Goal: Information Seeking & Learning: Check status

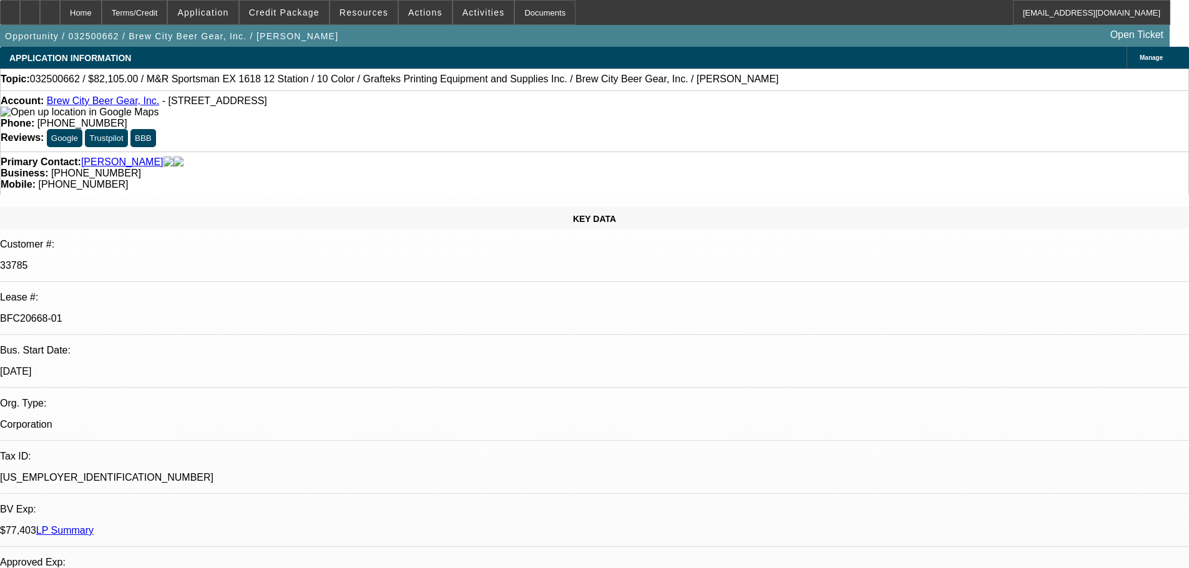
select select "0"
select select "2"
select select "0"
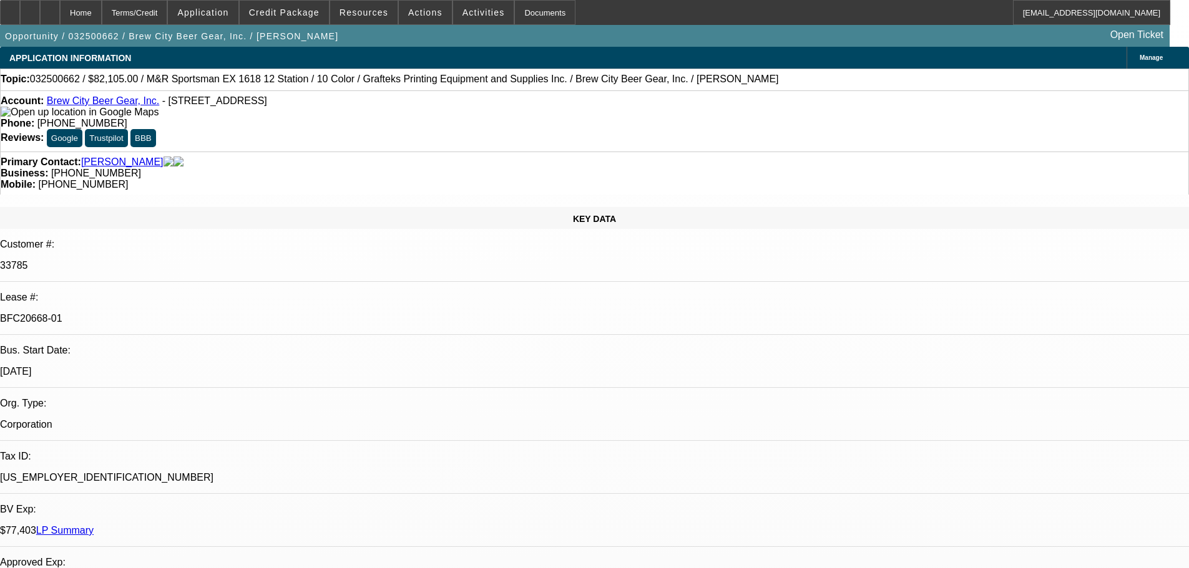
select select "0"
select select "2"
select select "0"
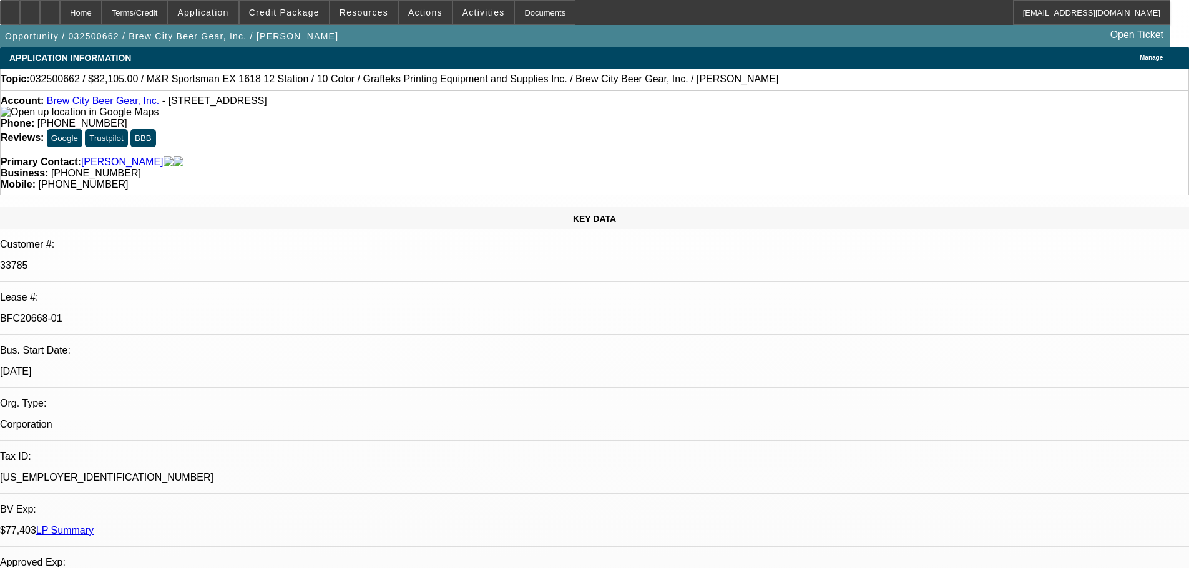
select select "0"
select select "2"
select select "0"
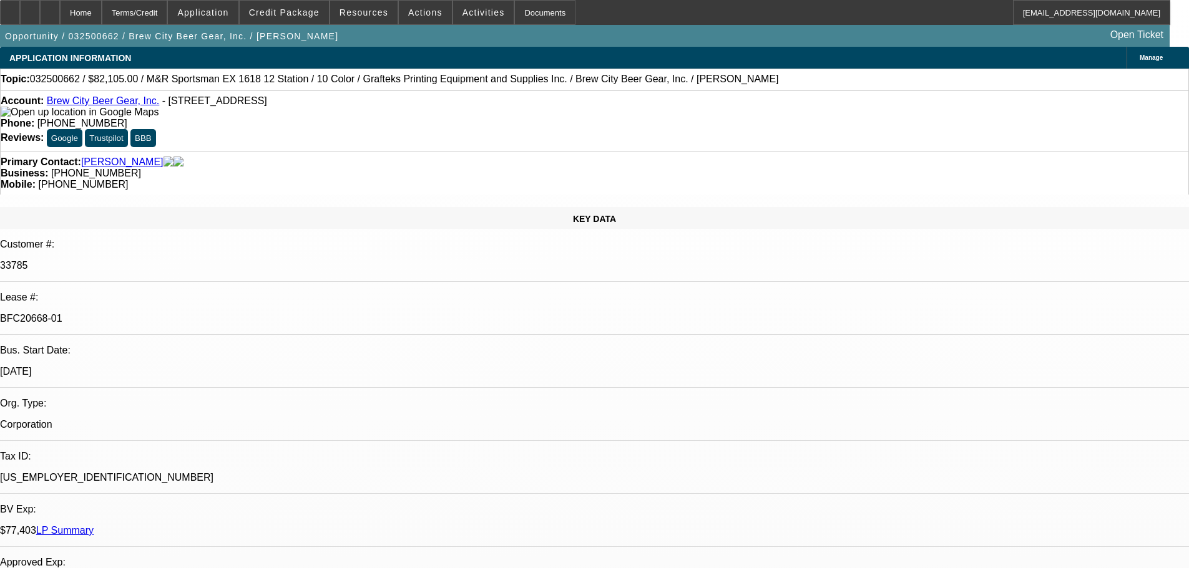
select select "2"
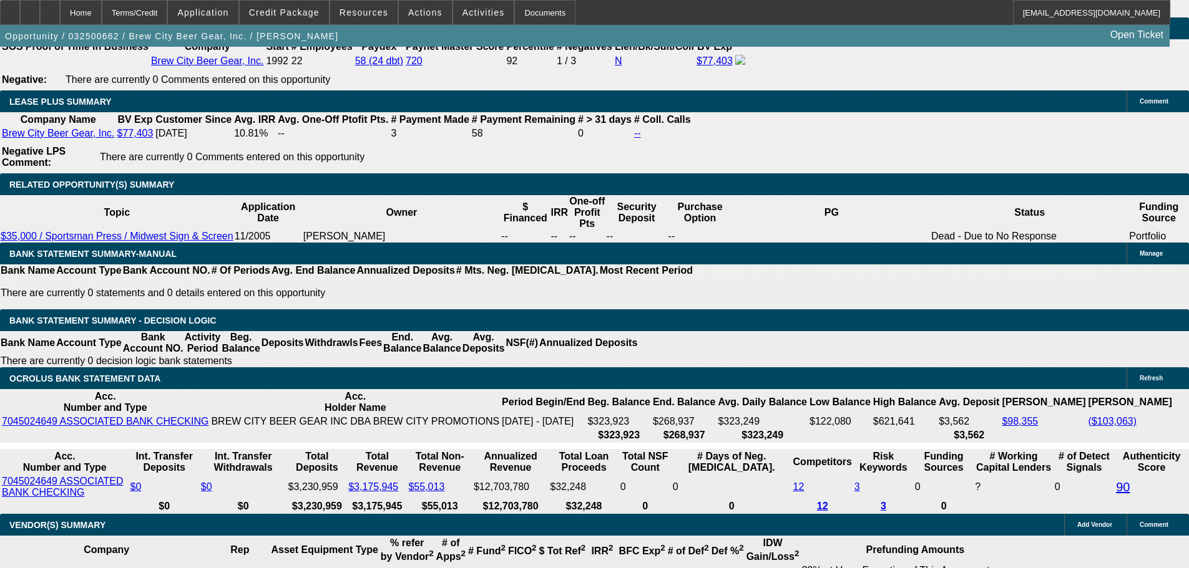
scroll to position [374, 0]
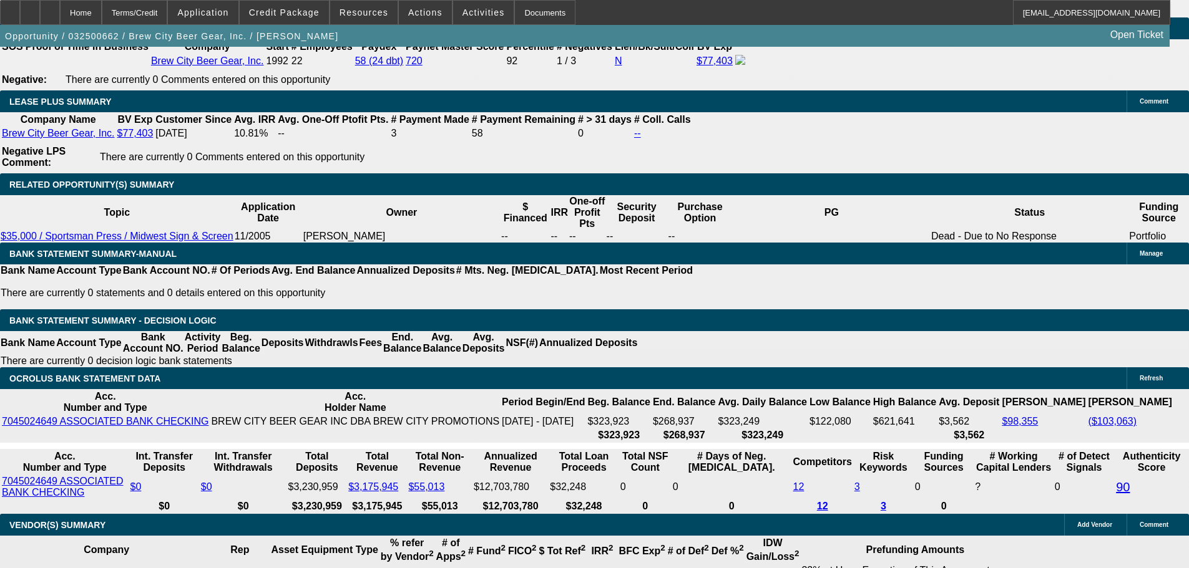
scroll to position [1872, 0]
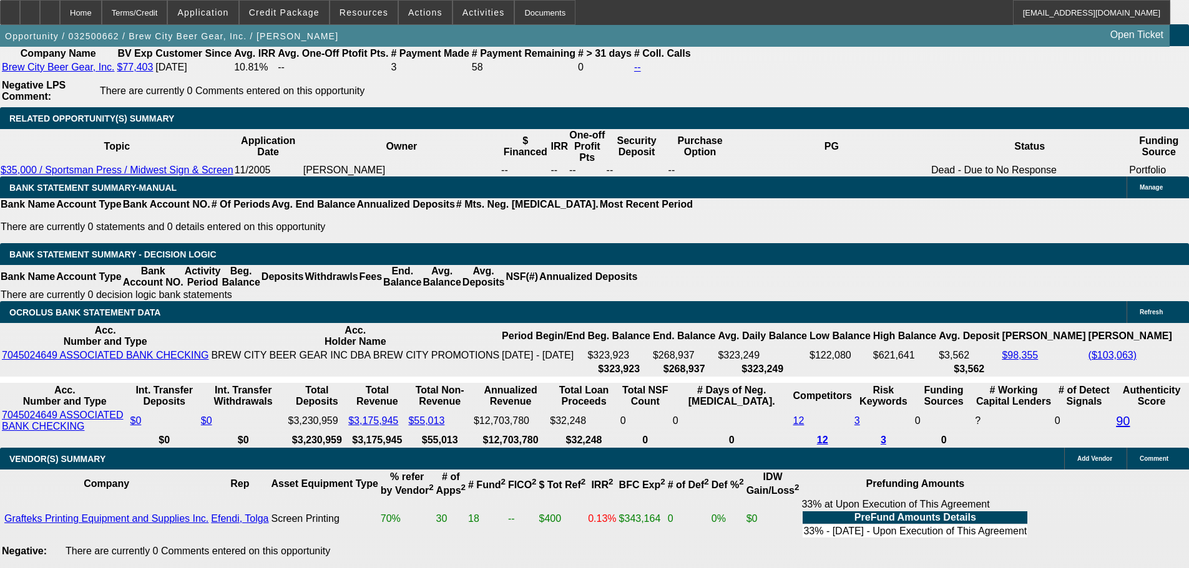
scroll to position [704, 0]
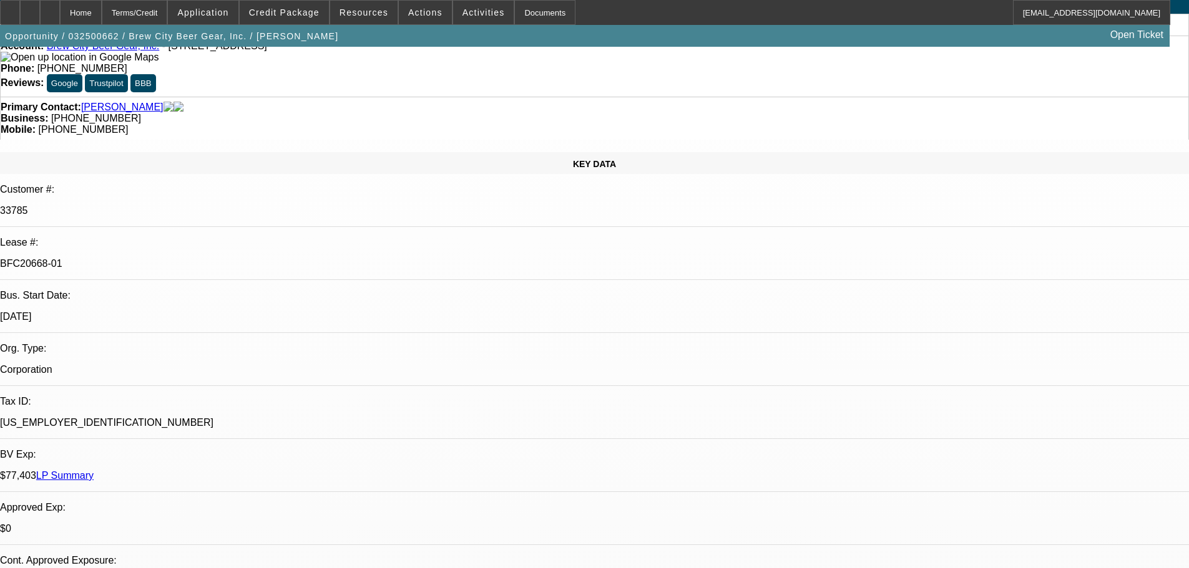
scroll to position [0, 0]
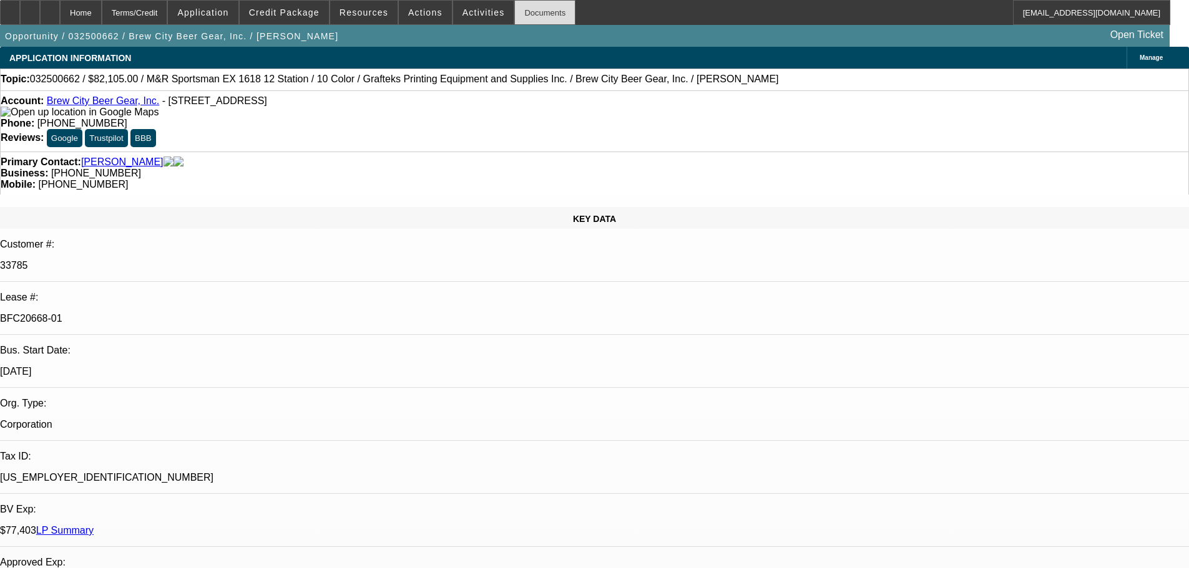
click at [532, 19] on div "Documents" at bounding box center [544, 12] width 61 height 25
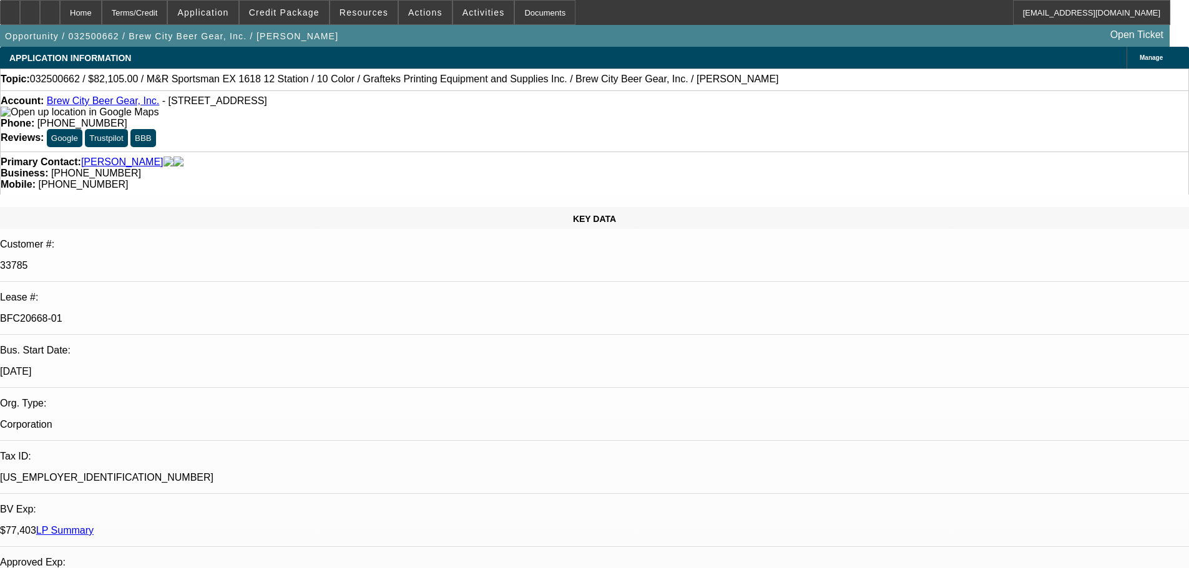
scroll to position [2226, 0]
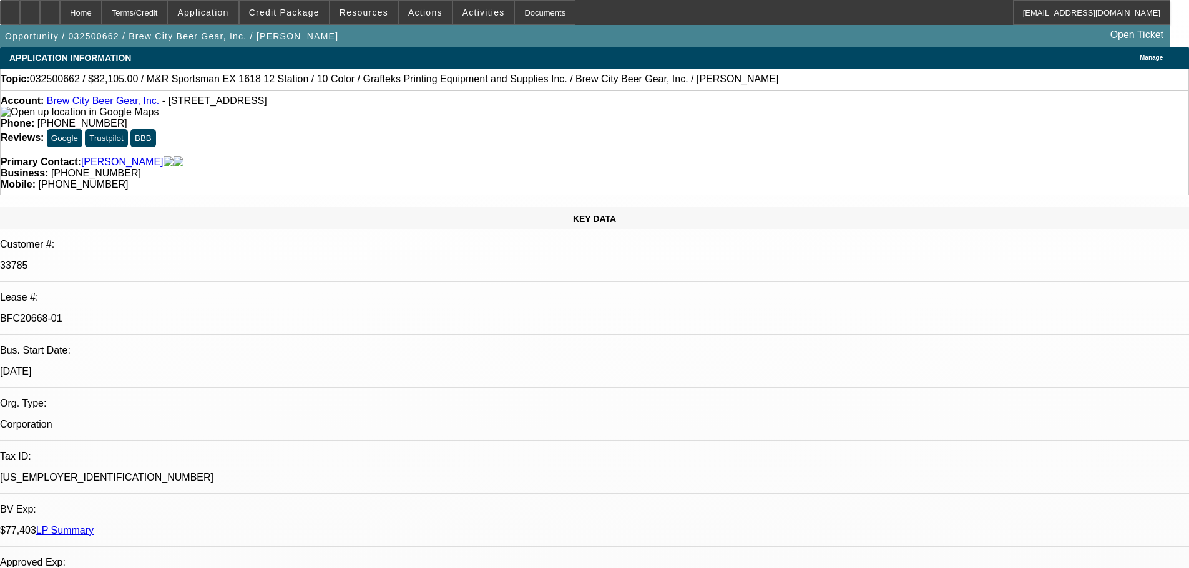
scroll to position [1976, 0]
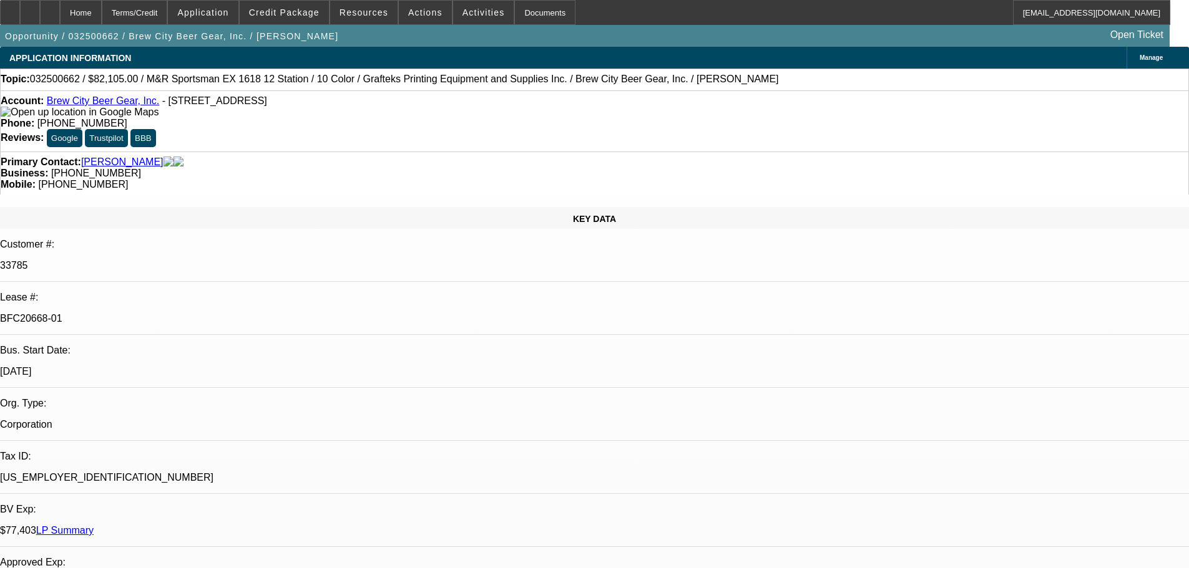
scroll to position [1914, 0]
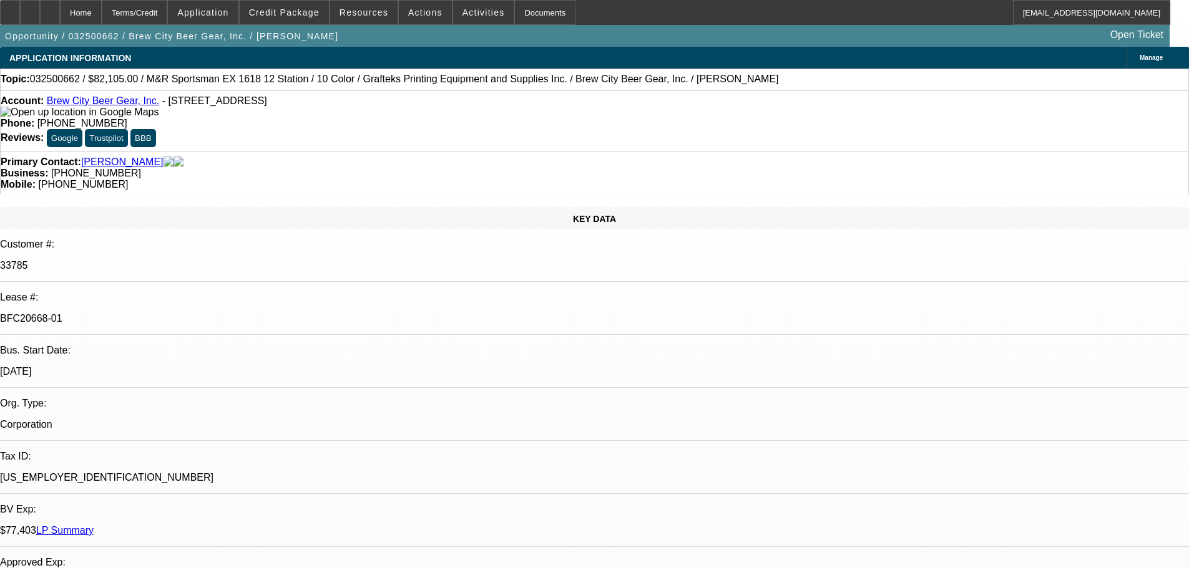
scroll to position [0, 0]
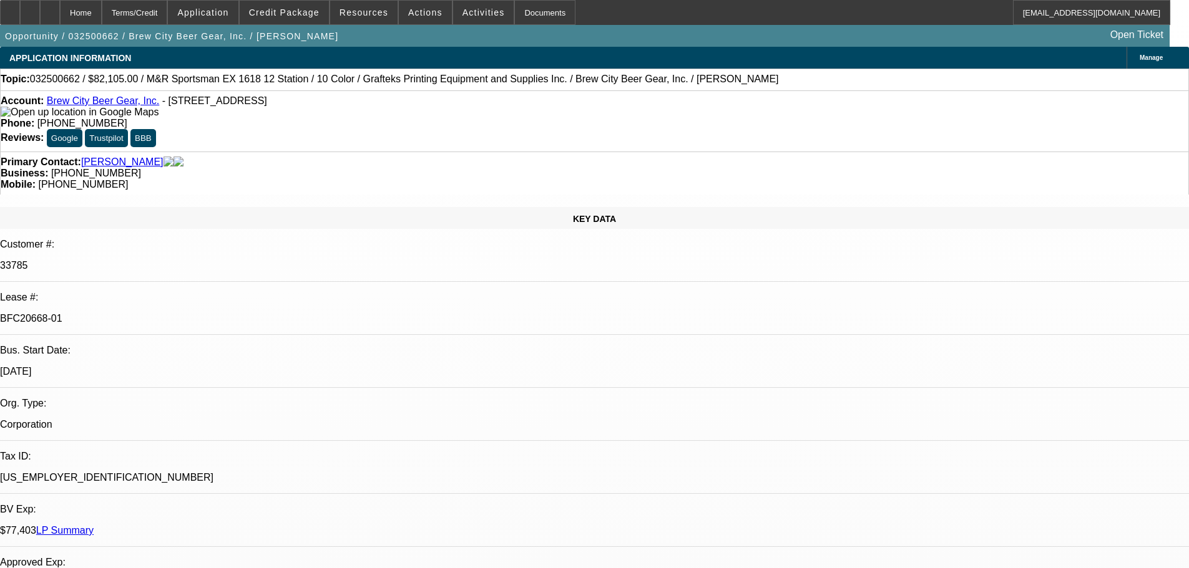
scroll to position [915, 0]
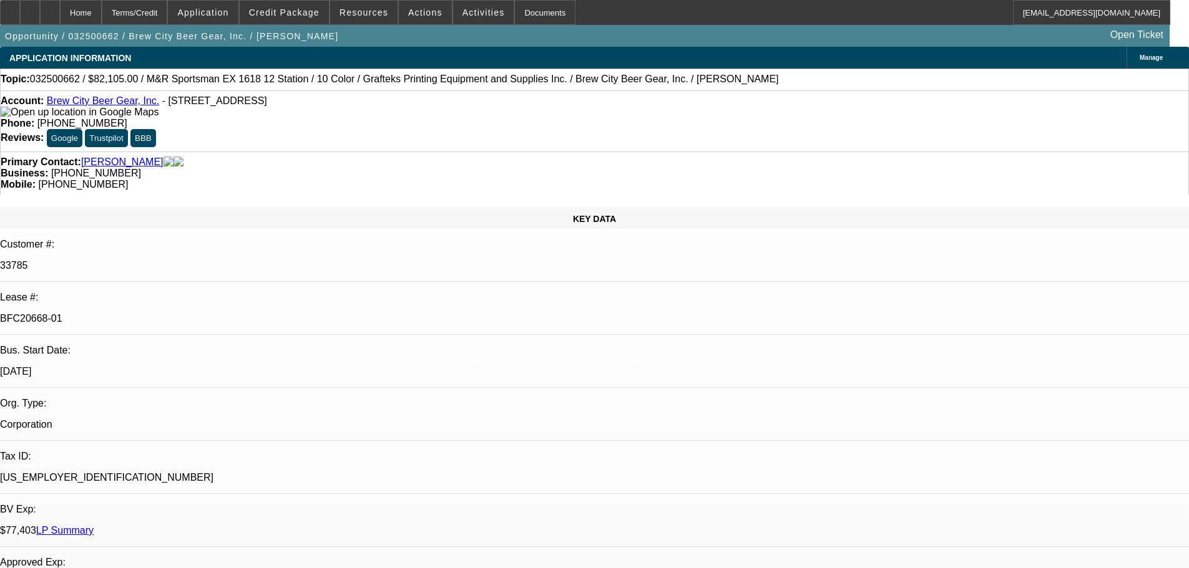
scroll to position [416, 0]
